Goal: Task Accomplishment & Management: Use online tool/utility

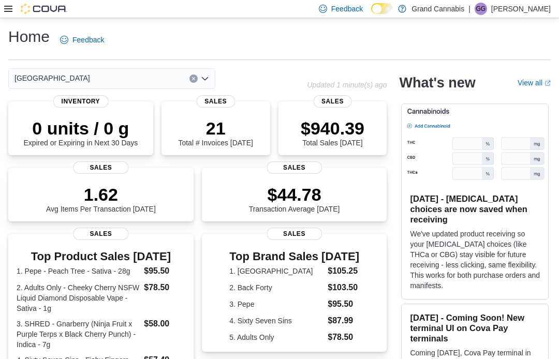
click at [6, 11] on icon at bounding box center [8, 9] width 8 height 6
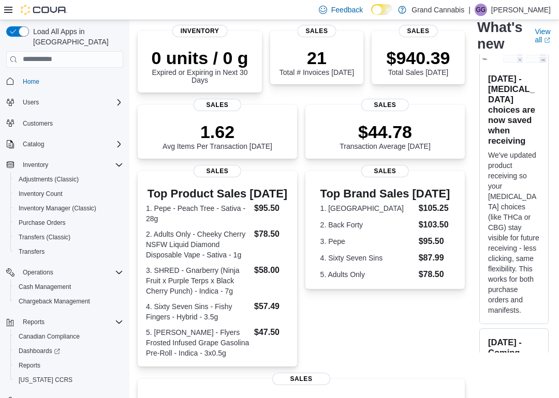
scroll to position [73, 0]
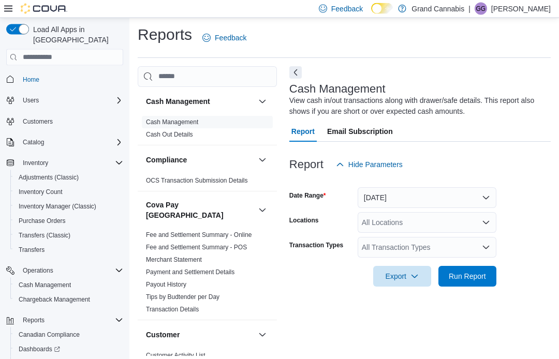
click at [191, 124] on link "Cash Management" at bounding box center [172, 122] width 52 height 7
click at [448, 221] on div "All Locations" at bounding box center [427, 222] width 139 height 21
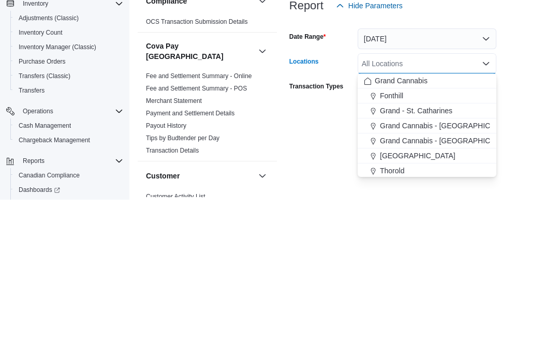
scroll to position [7, 0]
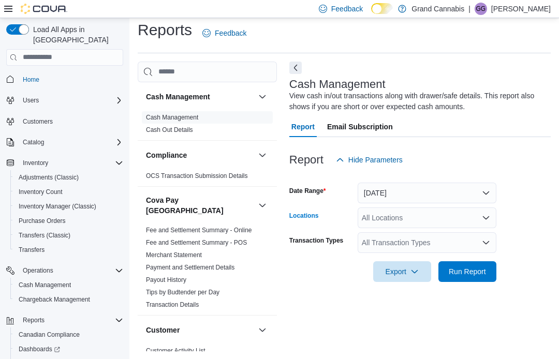
click at [467, 213] on div "All Locations Combo box. Selected. Combo box input. All Locations. Type some te…" at bounding box center [427, 217] width 139 height 21
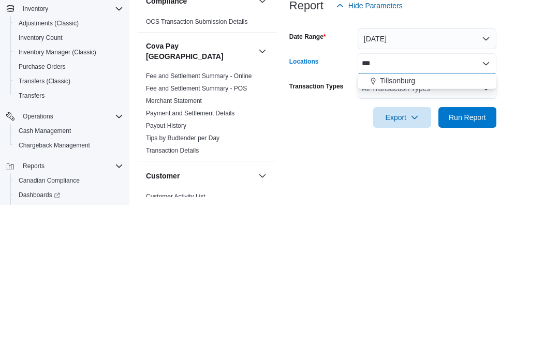
type input "***"
click at [405, 230] on span "Tillsonburg" at bounding box center [397, 235] width 35 height 10
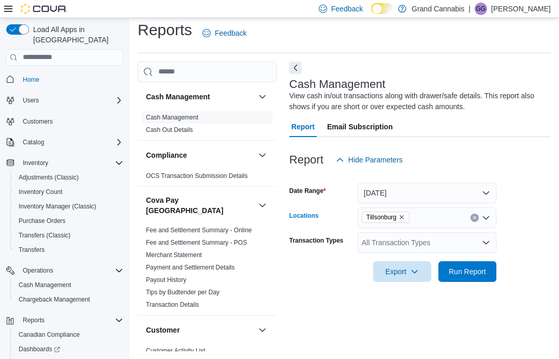
click at [469, 267] on span "Run Report" at bounding box center [467, 271] width 37 height 10
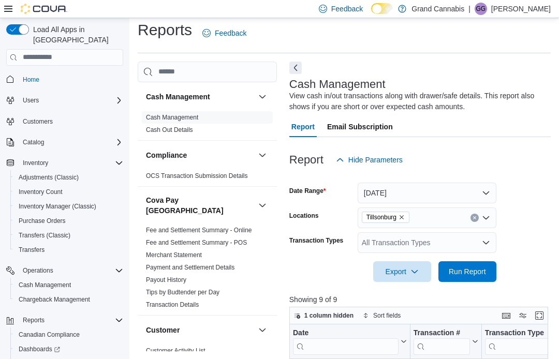
click at [539, 319] on button "Enter fullscreen" at bounding box center [539, 315] width 12 height 12
